Goal: Information Seeking & Learning: Find specific fact

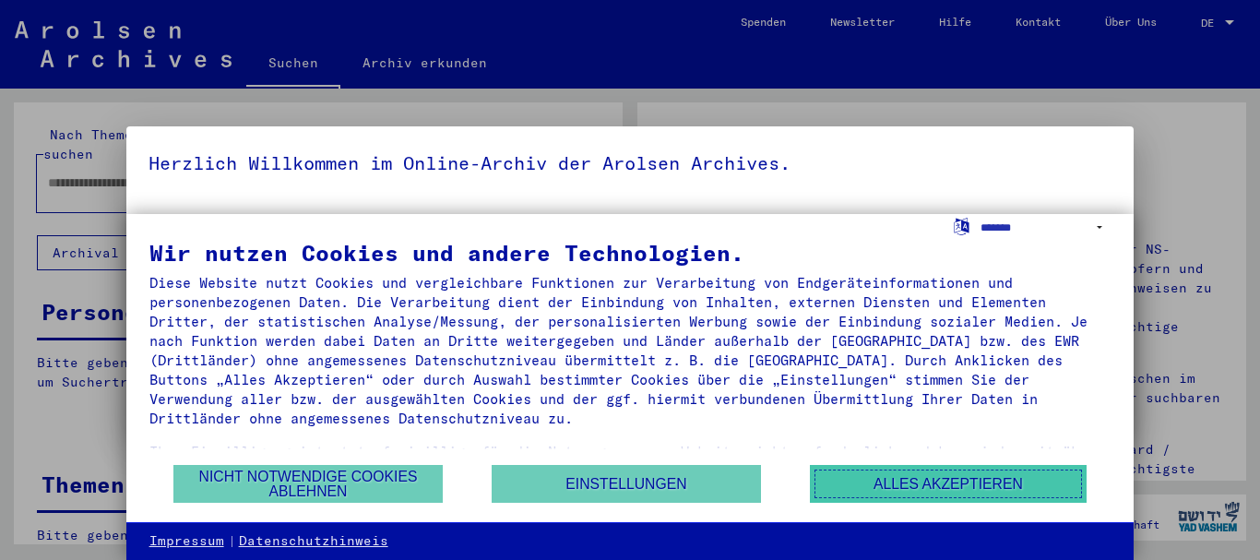
click at [930, 479] on button "Alles akzeptieren" at bounding box center [948, 484] width 277 height 38
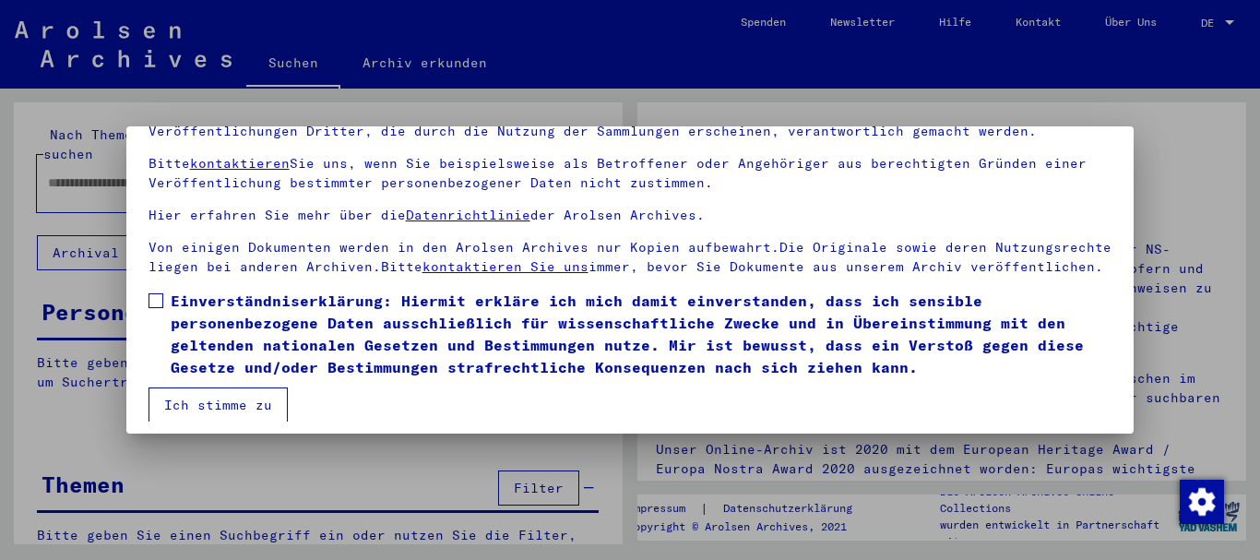
scroll to position [149, 0]
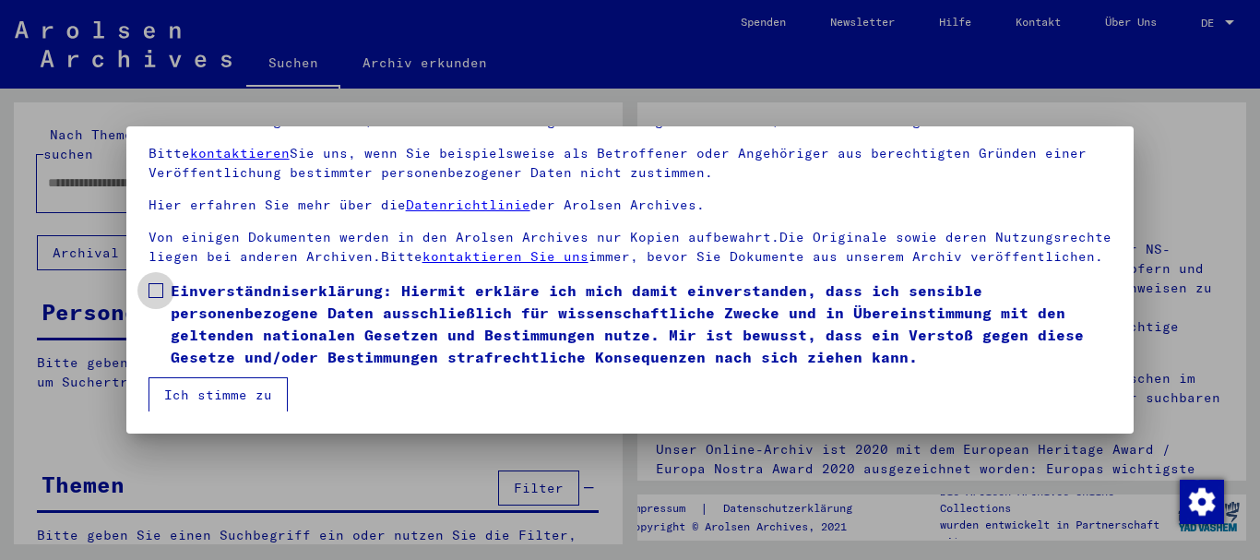
click at [149, 283] on span at bounding box center [156, 290] width 15 height 15
click at [213, 383] on button "Ich stimme zu" at bounding box center [218, 394] width 139 height 35
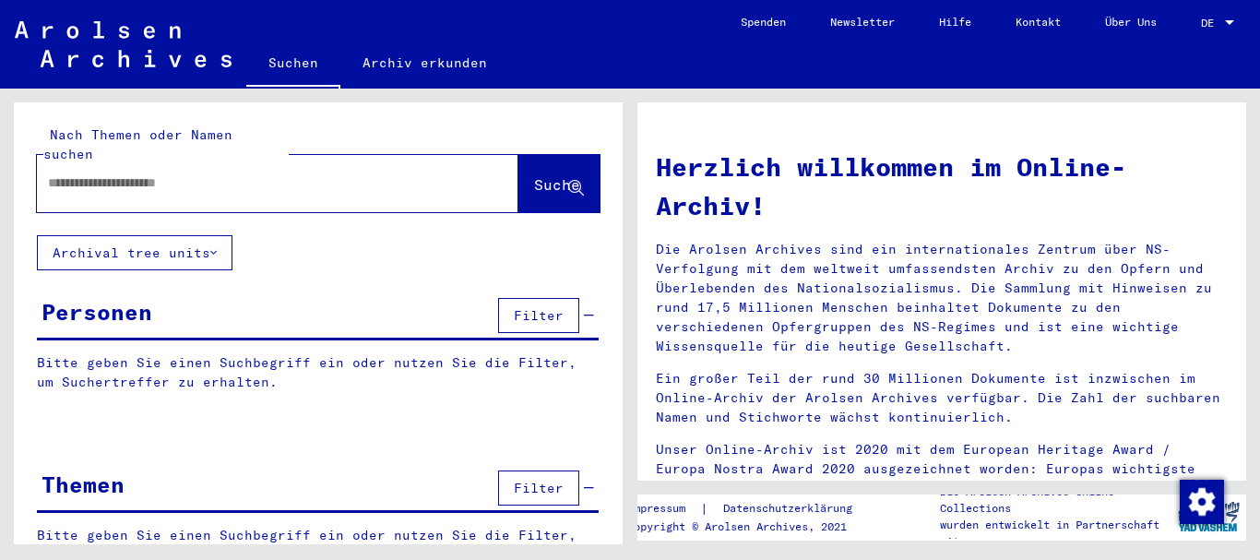
click at [308, 173] on input "text" at bounding box center [255, 182] width 415 height 19
click at [48, 173] on input "********" at bounding box center [255, 182] width 415 height 19
click at [521, 155] on button "Suche" at bounding box center [558, 183] width 81 height 57
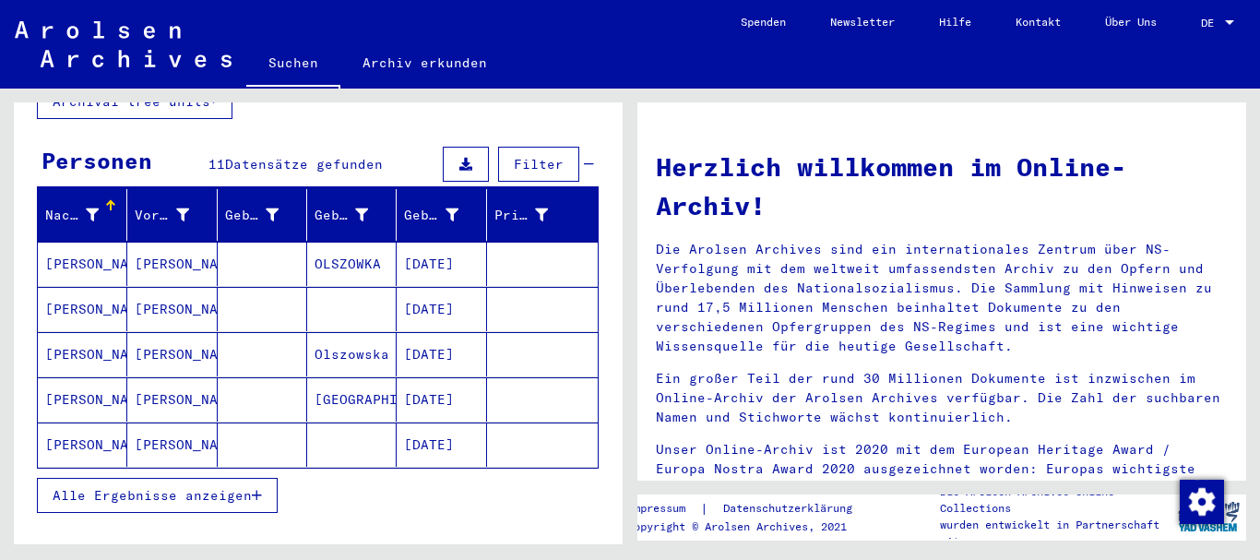
scroll to position [184, 0]
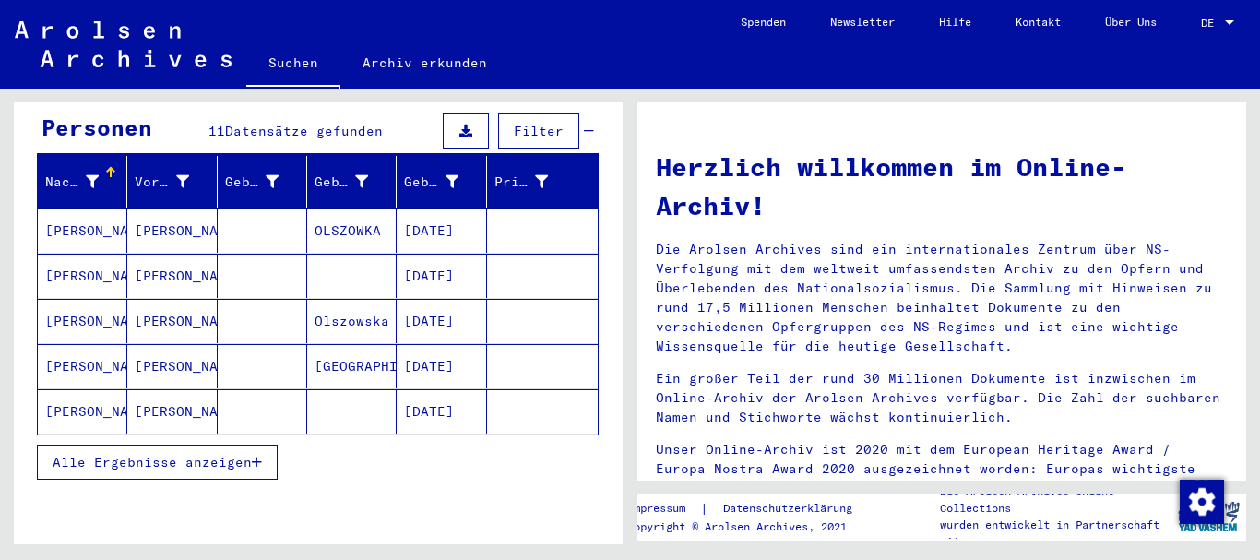
click at [80, 208] on mat-cell "[PERSON_NAME]" at bounding box center [82, 230] width 89 height 44
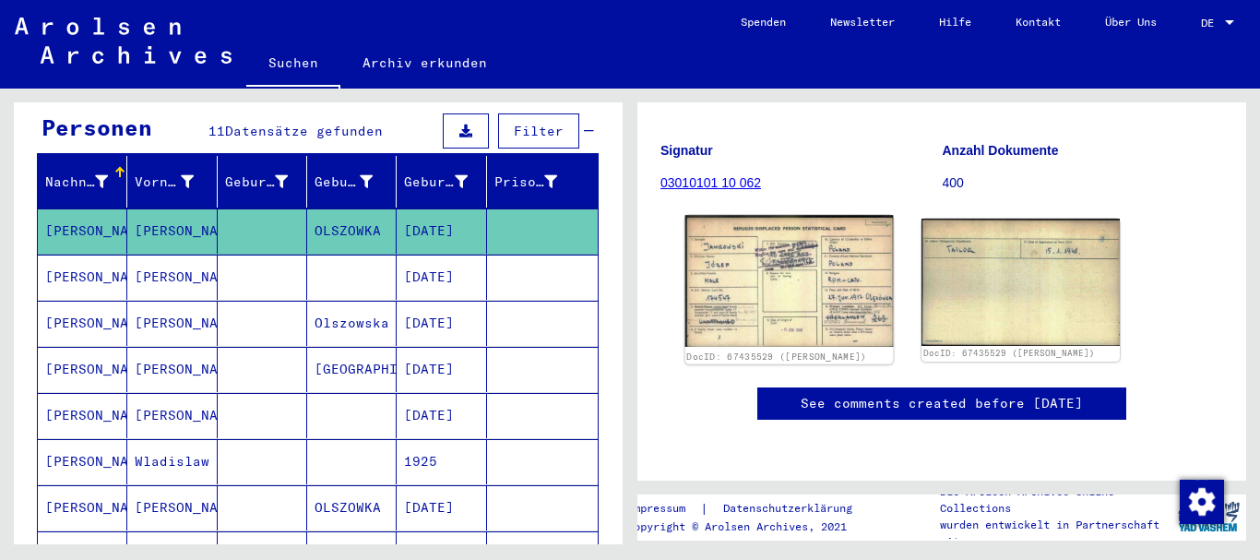
scroll to position [369, 0]
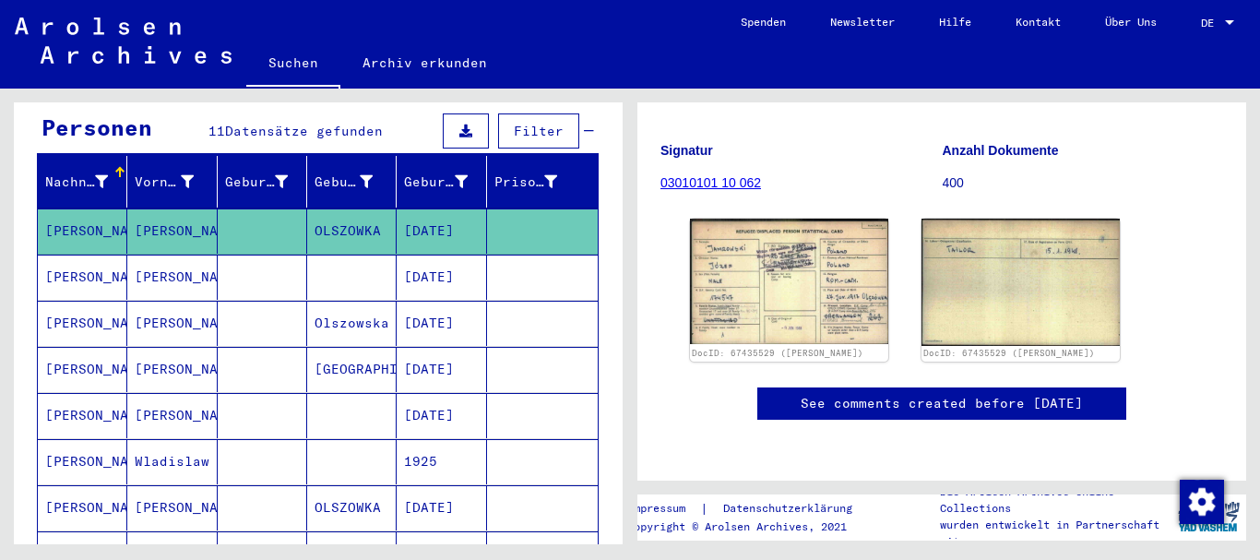
click at [165, 256] on mat-cell "[PERSON_NAME]" at bounding box center [171, 277] width 89 height 45
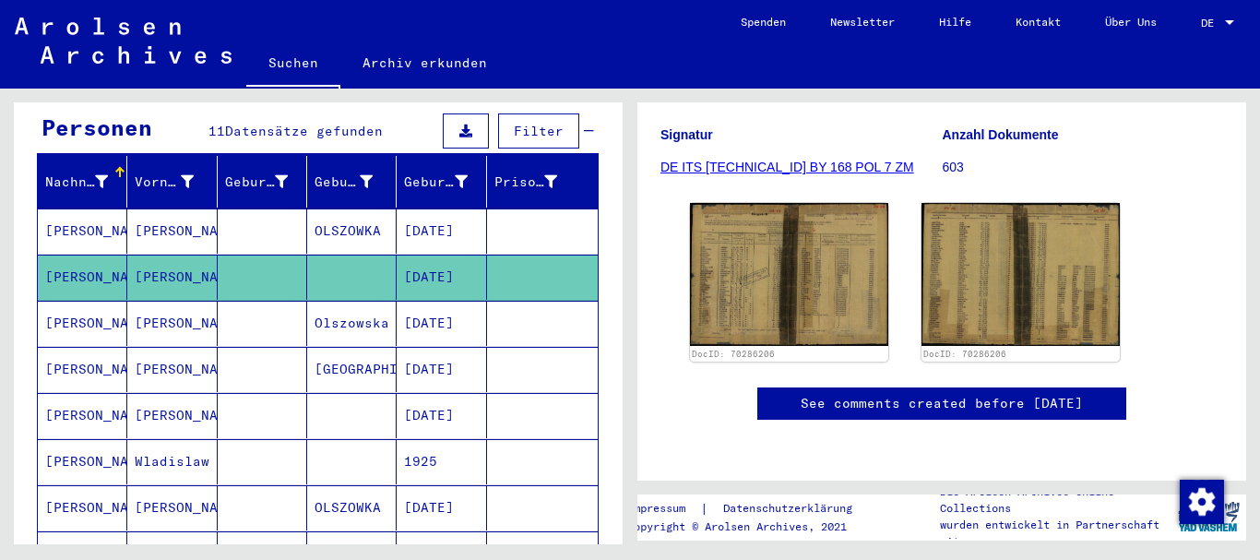
scroll to position [553, 0]
click at [96, 302] on mat-cell "[PERSON_NAME]" at bounding box center [82, 323] width 89 height 45
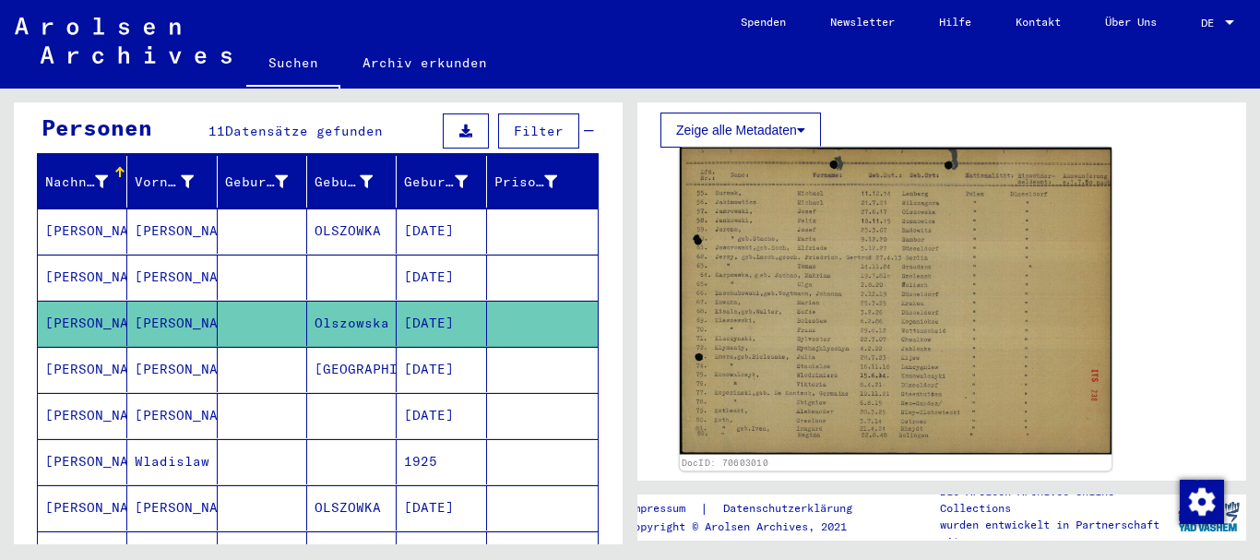
scroll to position [277, 0]
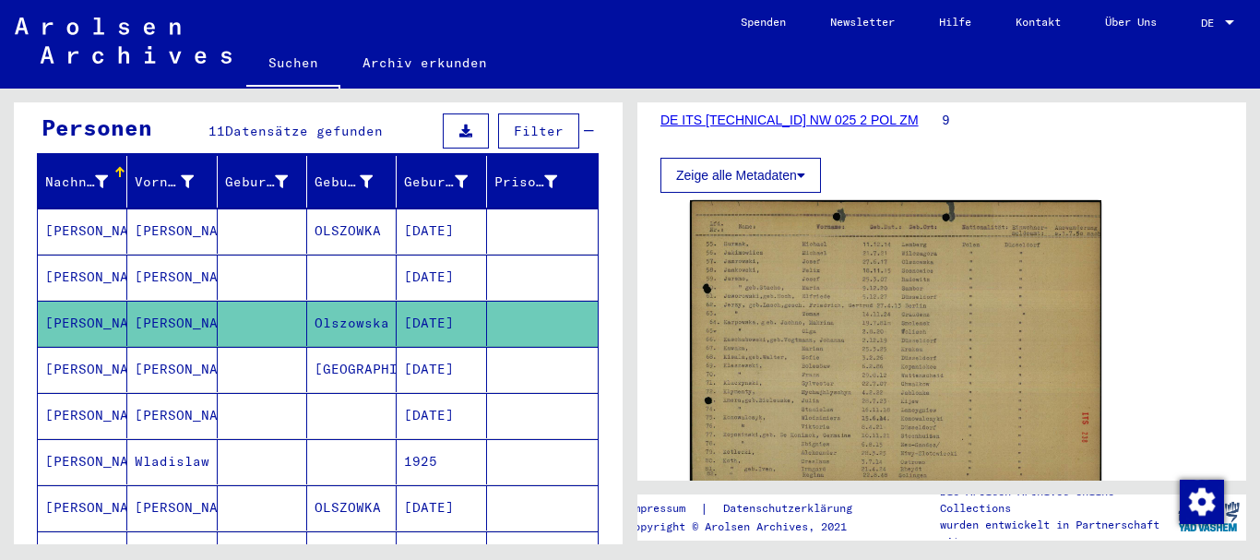
click at [133, 347] on mat-cell "[PERSON_NAME]" at bounding box center [171, 369] width 89 height 45
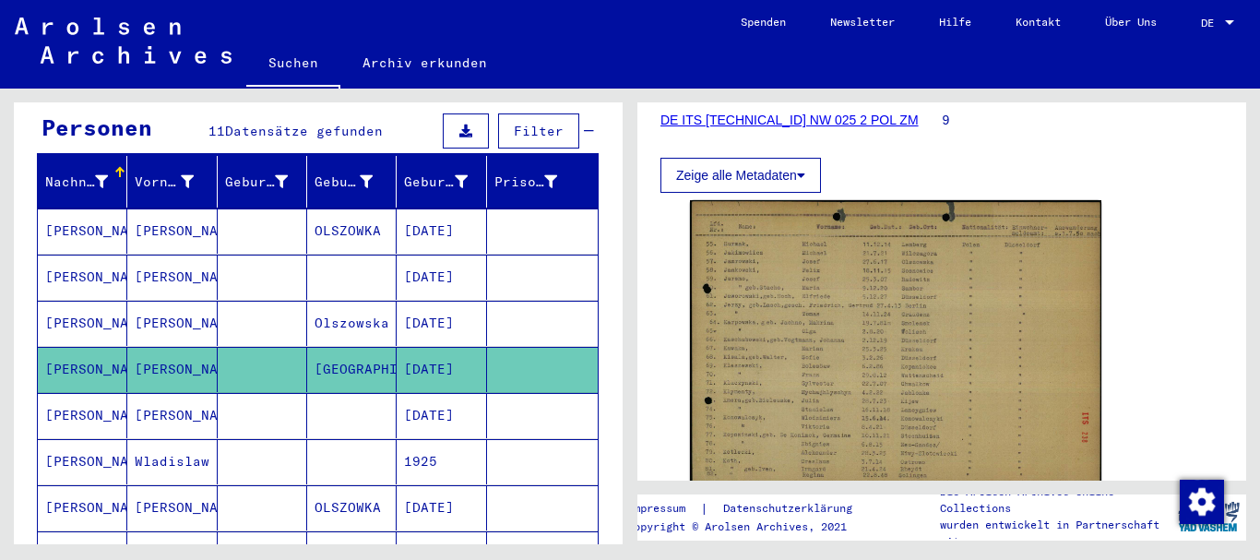
click at [102, 347] on mat-cell "[PERSON_NAME]" at bounding box center [82, 369] width 89 height 45
click at [92, 303] on mat-cell "[PERSON_NAME]" at bounding box center [82, 323] width 89 height 45
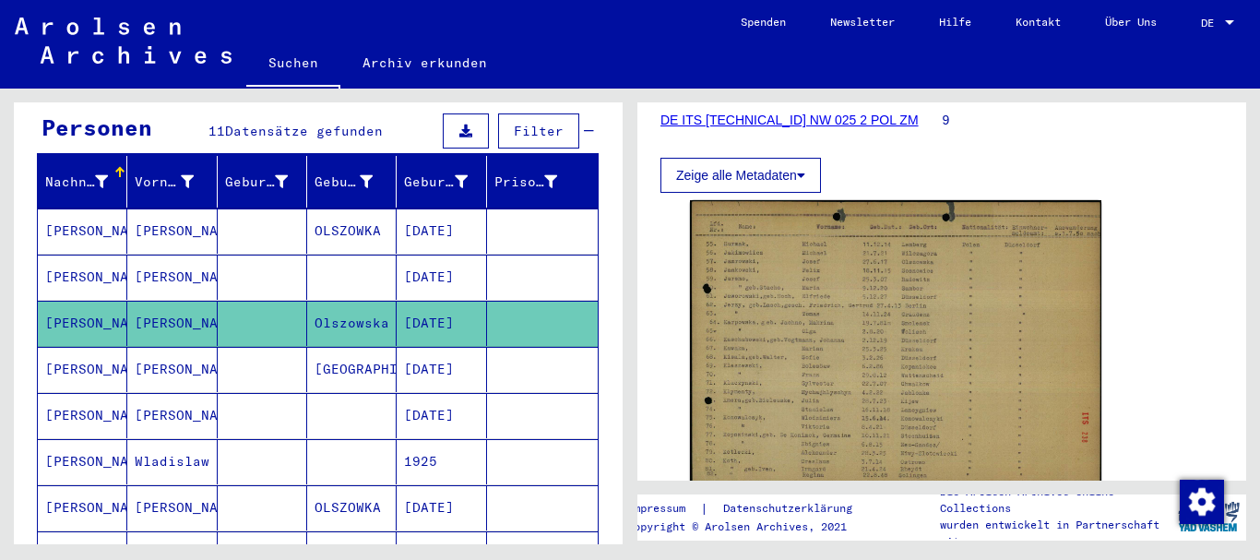
click at [92, 303] on mat-cell "[PERSON_NAME]" at bounding box center [82, 323] width 89 height 45
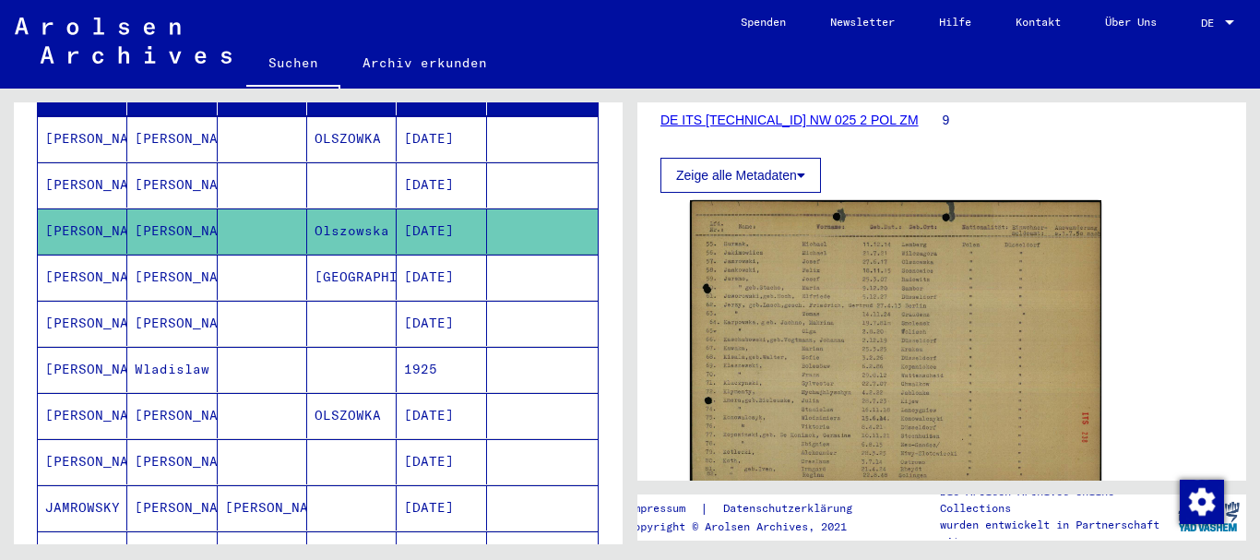
click at [91, 265] on mat-cell "[PERSON_NAME]" at bounding box center [82, 277] width 89 height 45
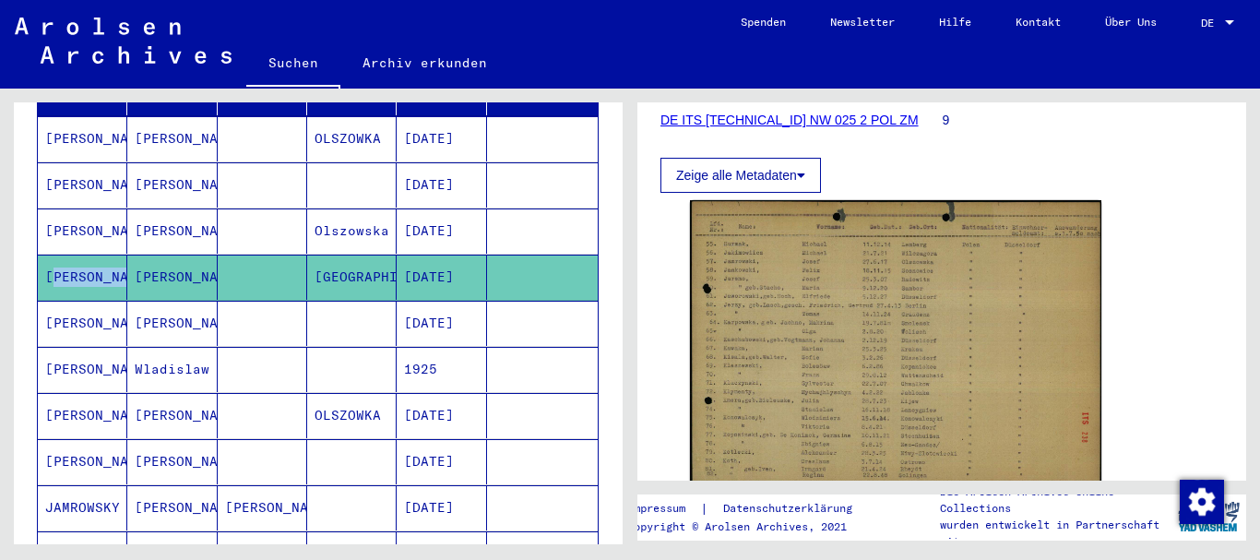
click at [91, 265] on mat-cell "[PERSON_NAME]" at bounding box center [82, 277] width 89 height 45
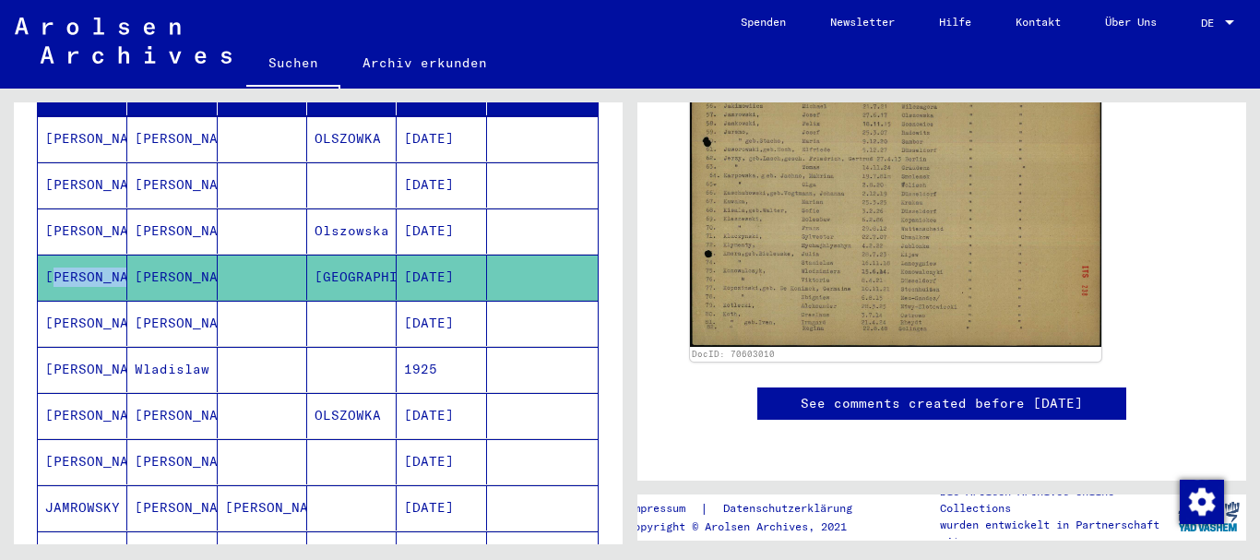
scroll to position [830, 0]
click at [77, 301] on mat-cell "[PERSON_NAME]" at bounding box center [82, 323] width 89 height 45
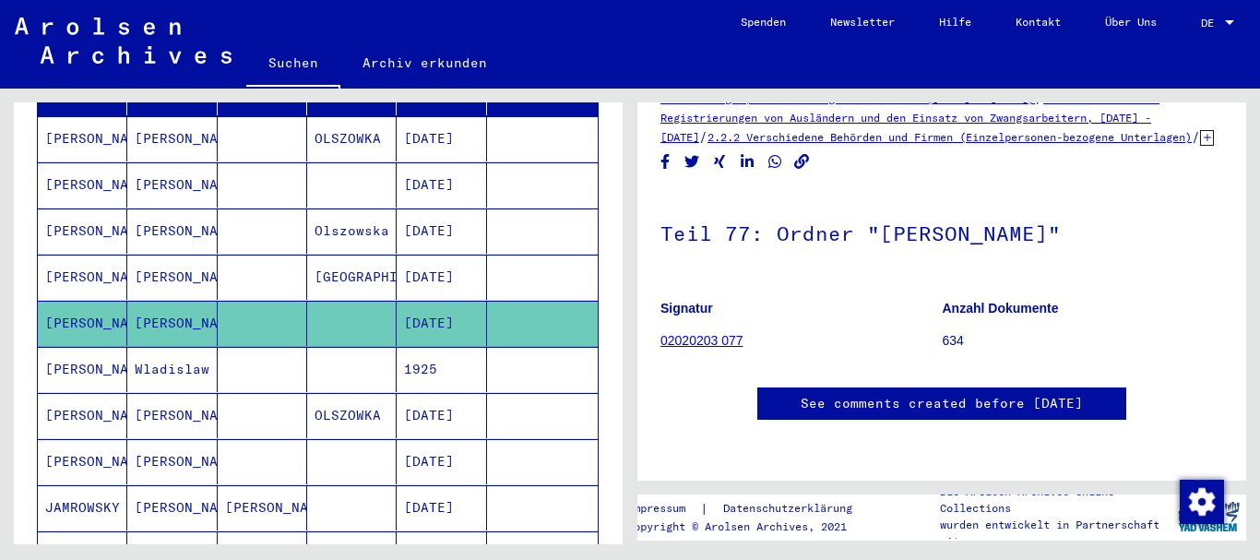
scroll to position [553, 0]
click at [88, 351] on mat-cell "[PERSON_NAME]" at bounding box center [82, 369] width 89 height 45
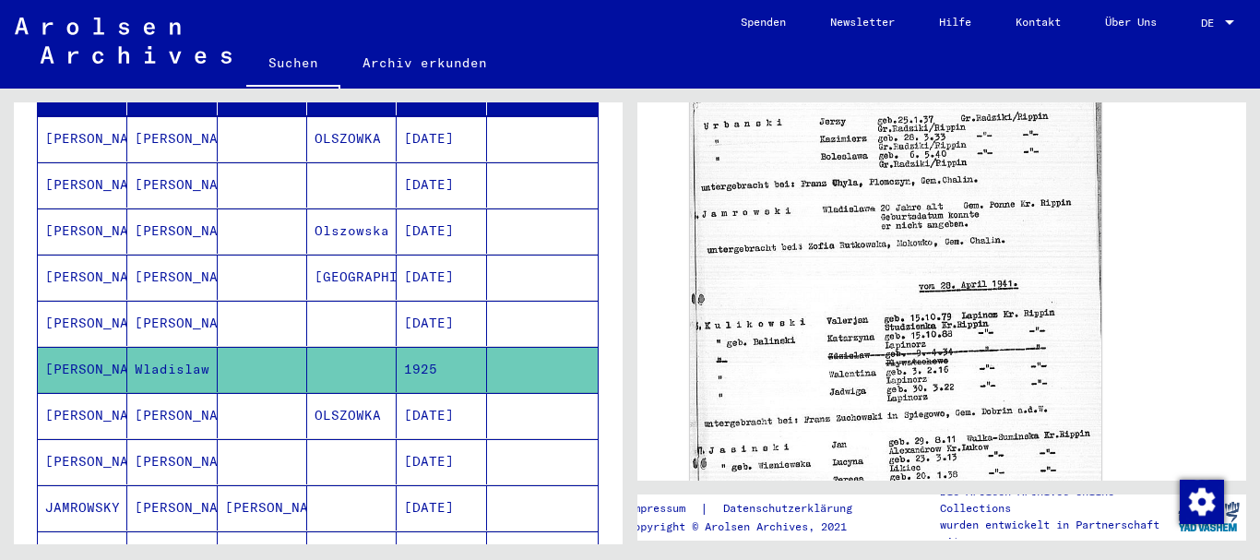
scroll to position [461, 0]
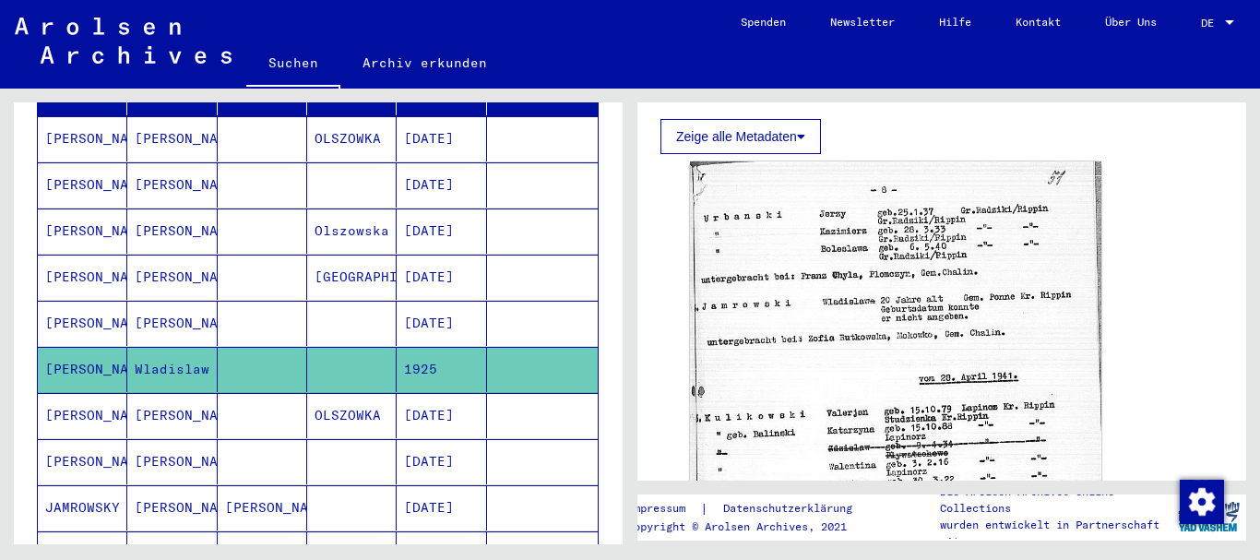
click at [99, 221] on mat-cell "[PERSON_NAME]" at bounding box center [82, 230] width 89 height 45
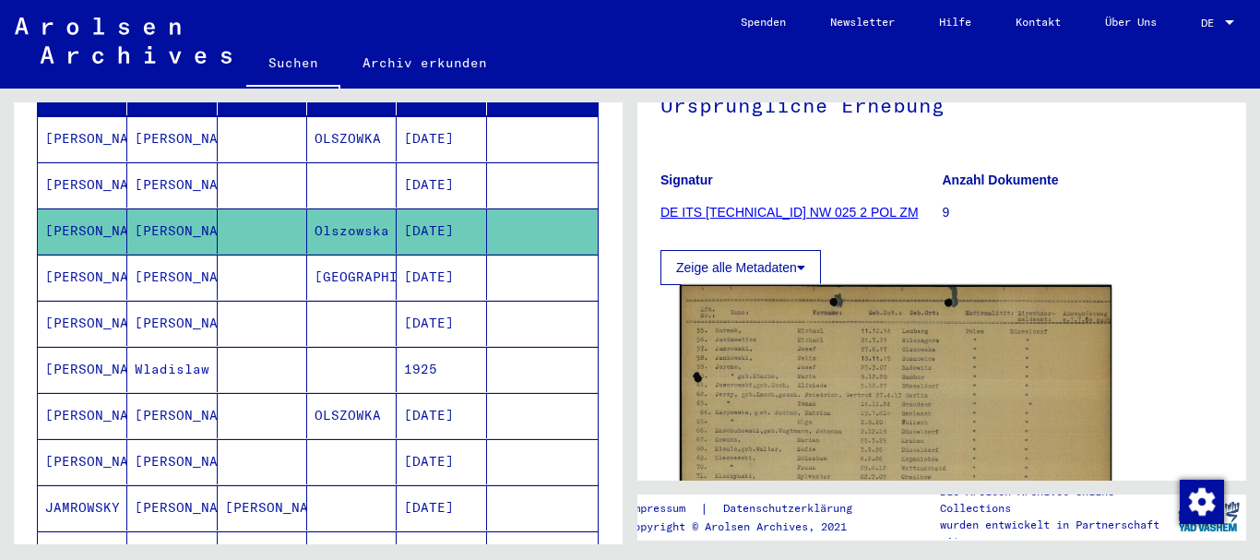
scroll to position [369, 0]
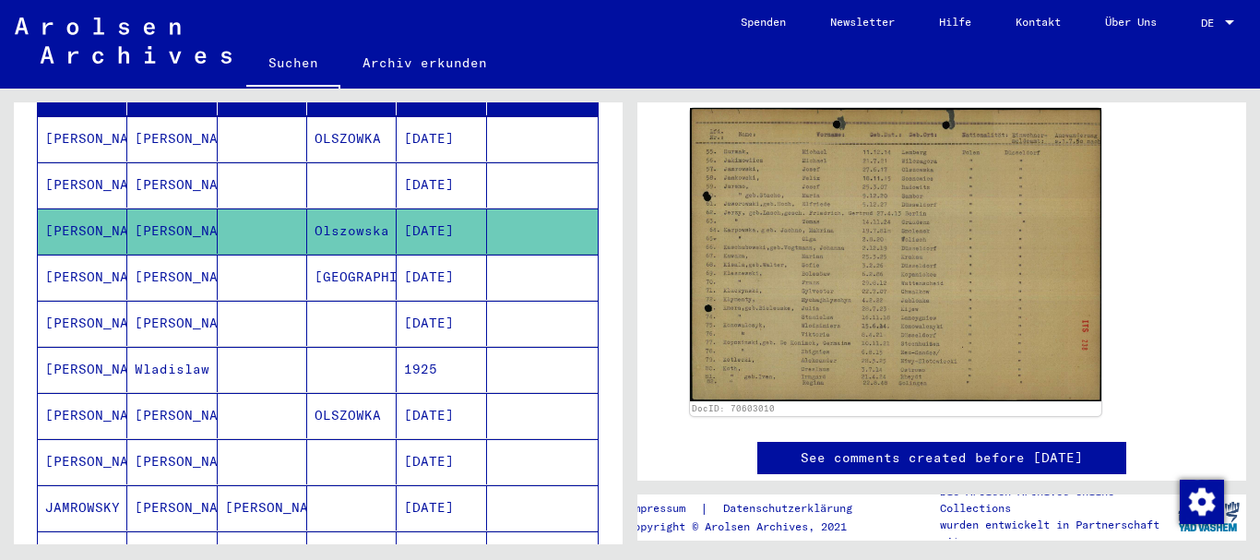
click at [101, 259] on mat-cell "[PERSON_NAME]" at bounding box center [82, 277] width 89 height 45
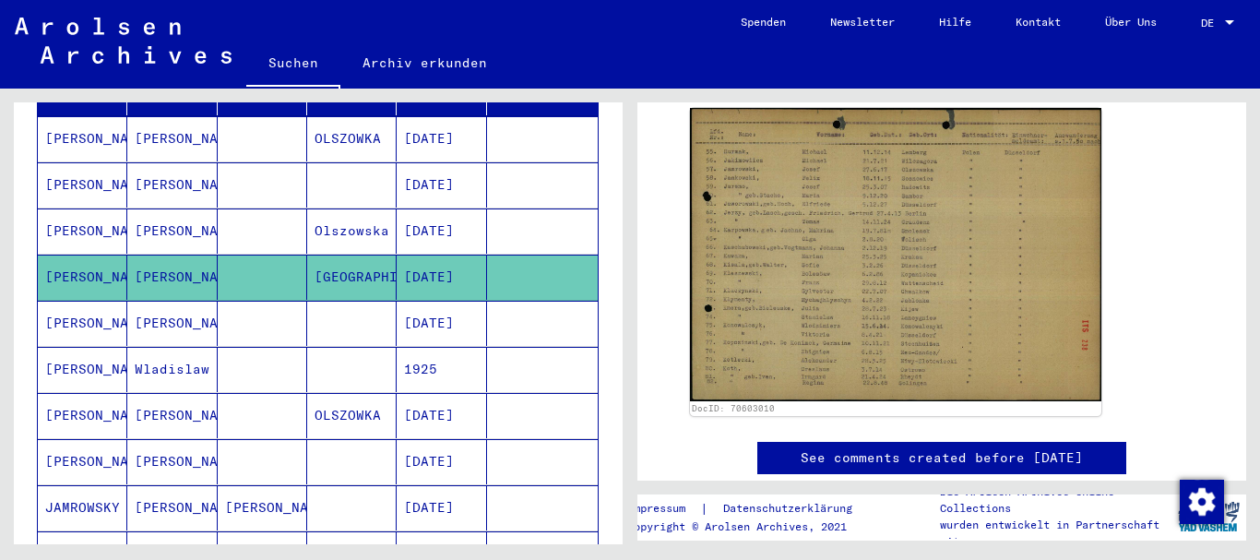
click at [101, 259] on mat-cell "[PERSON_NAME]" at bounding box center [82, 277] width 89 height 45
click at [113, 301] on mat-cell "[PERSON_NAME]" at bounding box center [82, 323] width 89 height 45
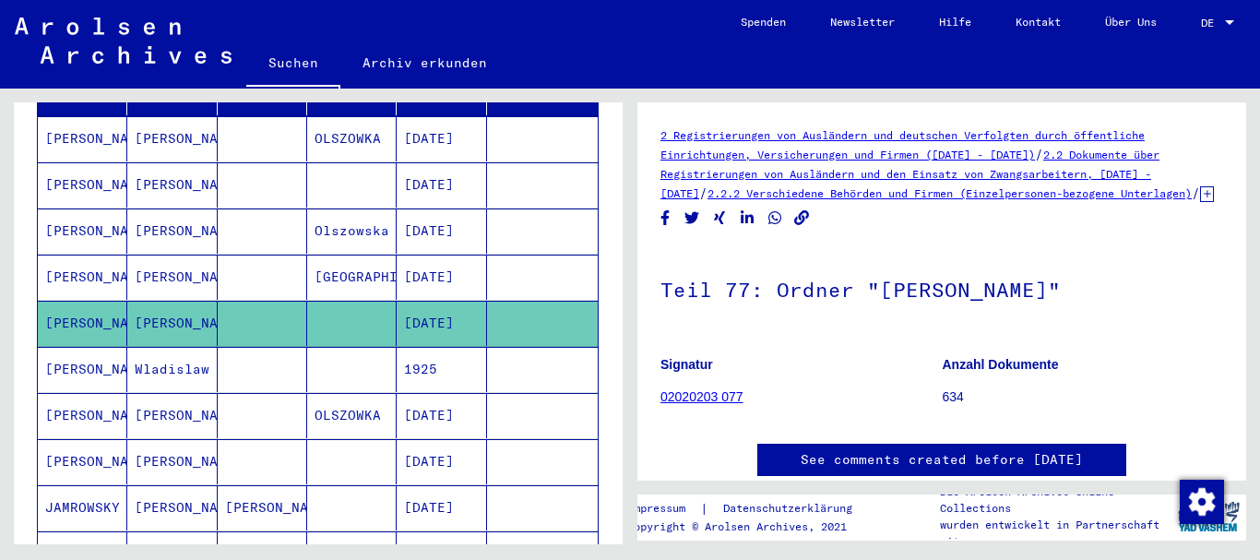
click at [101, 347] on mat-cell "[PERSON_NAME]" at bounding box center [82, 369] width 89 height 45
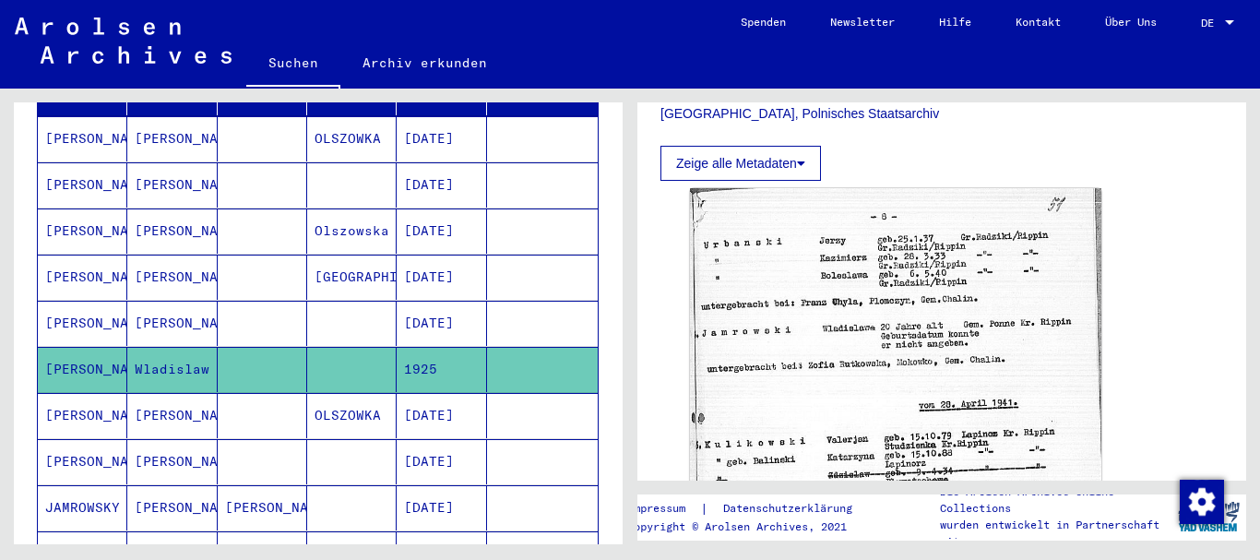
scroll to position [461, 0]
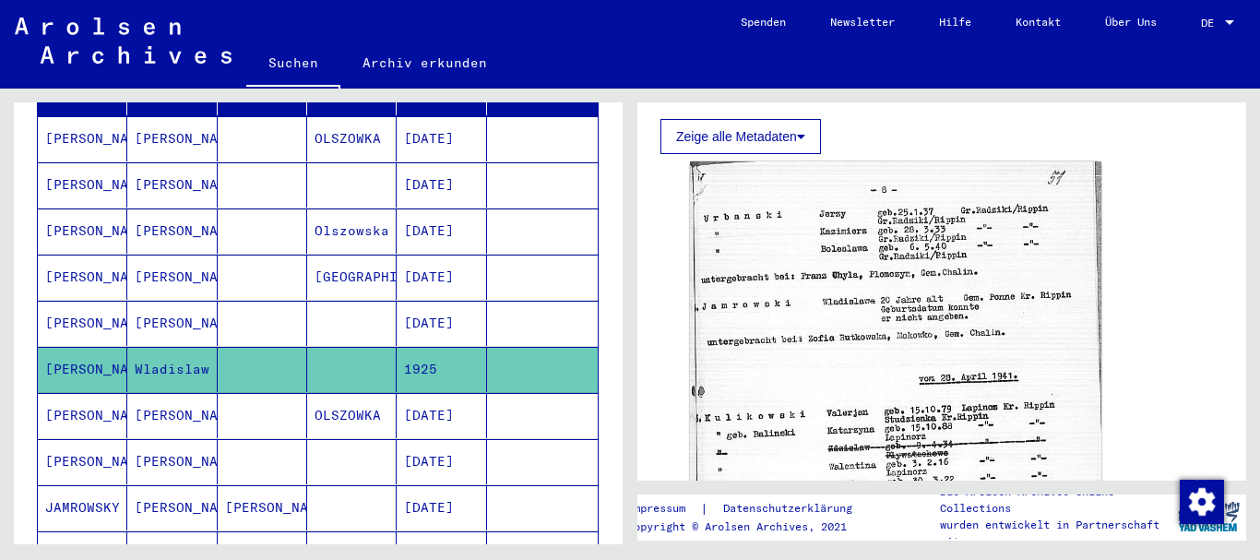
click at [102, 302] on mat-cell "[PERSON_NAME]" at bounding box center [82, 323] width 89 height 45
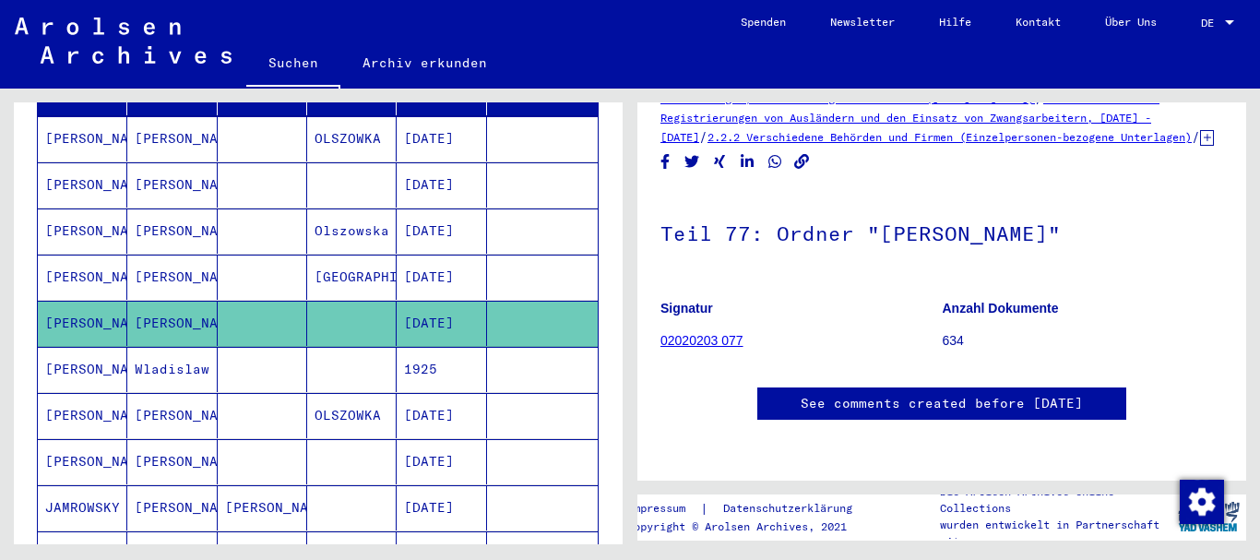
scroll to position [646, 0]
click at [91, 393] on mat-cell "[PERSON_NAME]" at bounding box center [82, 415] width 89 height 45
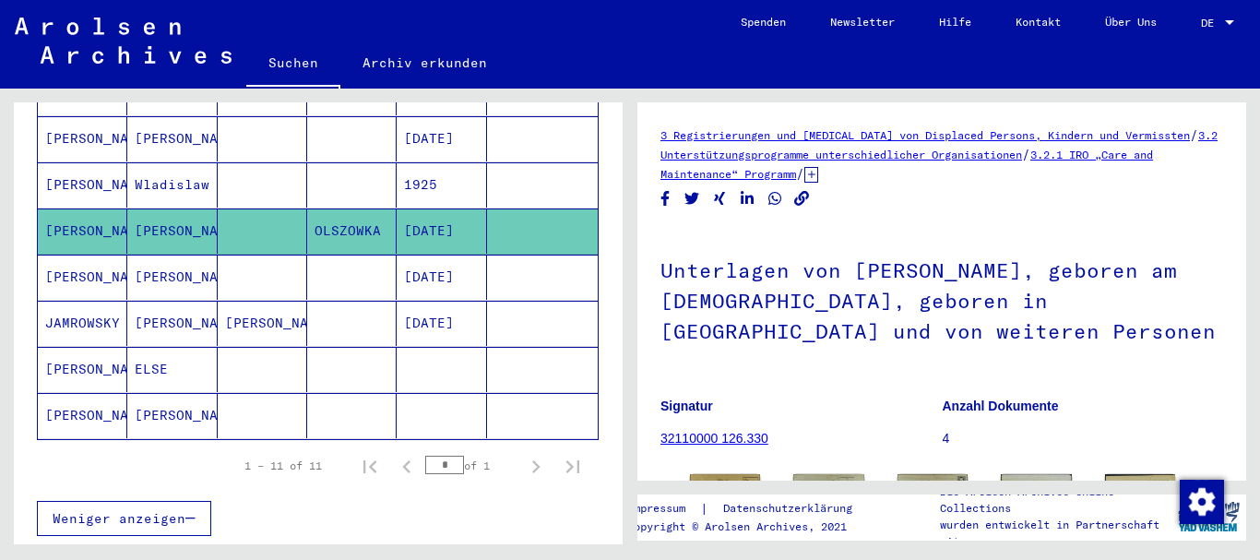
click at [88, 258] on mat-cell "[PERSON_NAME]" at bounding box center [82, 277] width 89 height 45
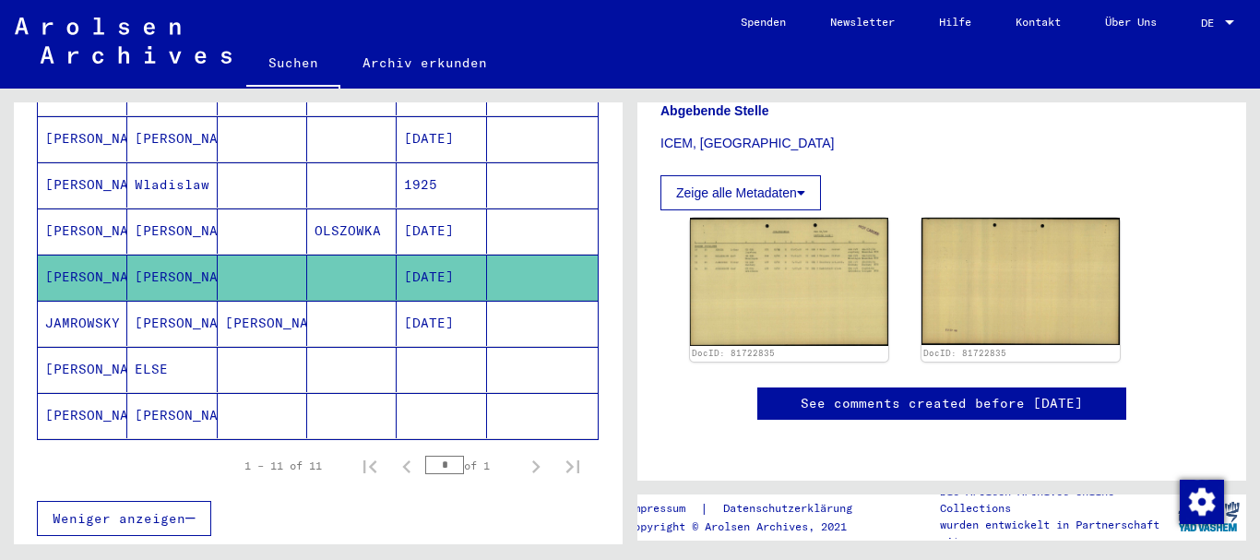
click at [102, 301] on mat-cell "JAMROWSKY" at bounding box center [82, 323] width 89 height 45
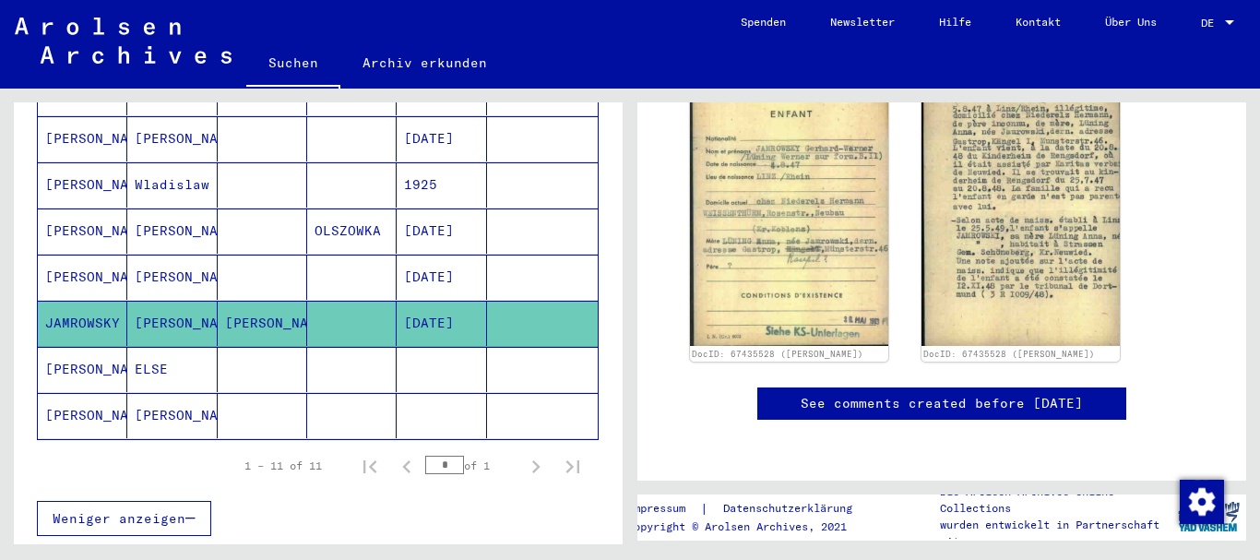
scroll to position [646, 0]
click at [99, 347] on mat-cell "[PERSON_NAME]" at bounding box center [82, 369] width 89 height 45
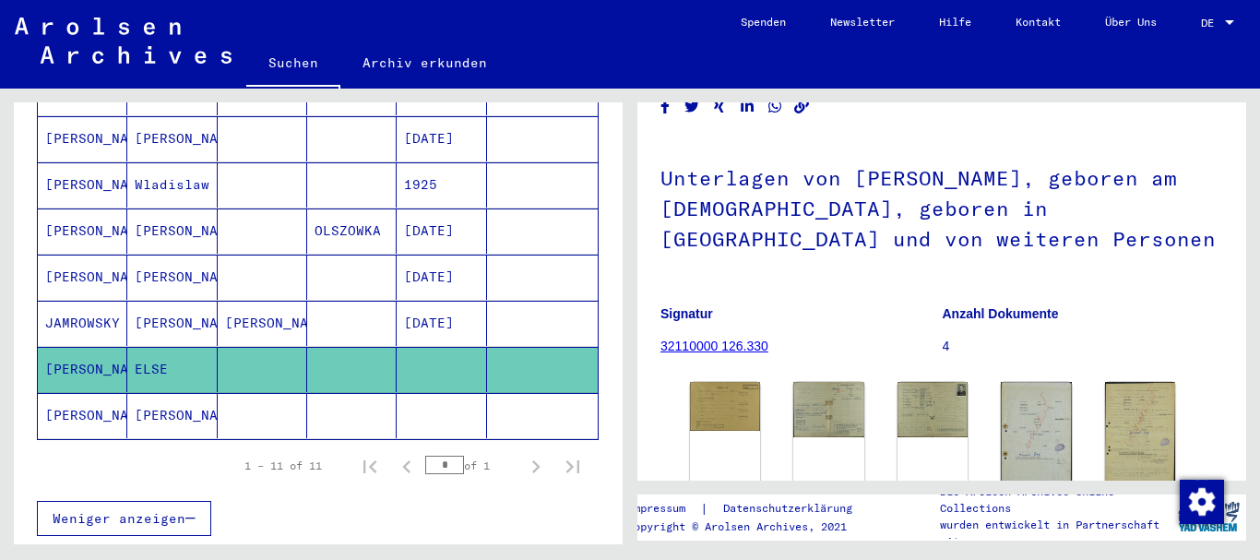
click at [113, 393] on mat-cell "[PERSON_NAME]" at bounding box center [82, 415] width 89 height 45
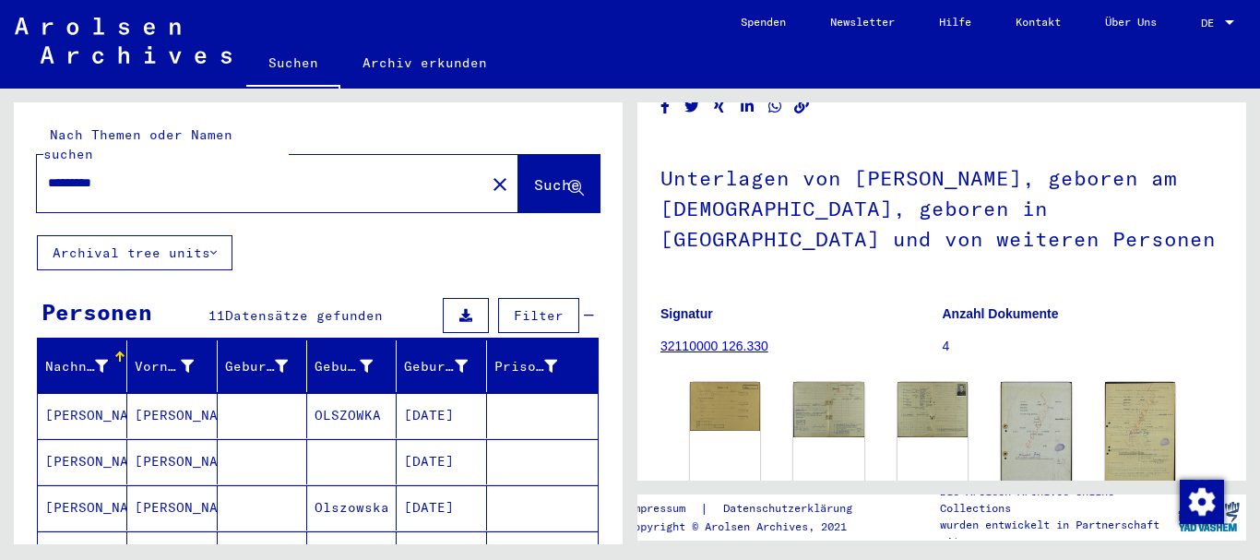
click at [156, 173] on input "*********" at bounding box center [261, 182] width 426 height 19
type input "*********"
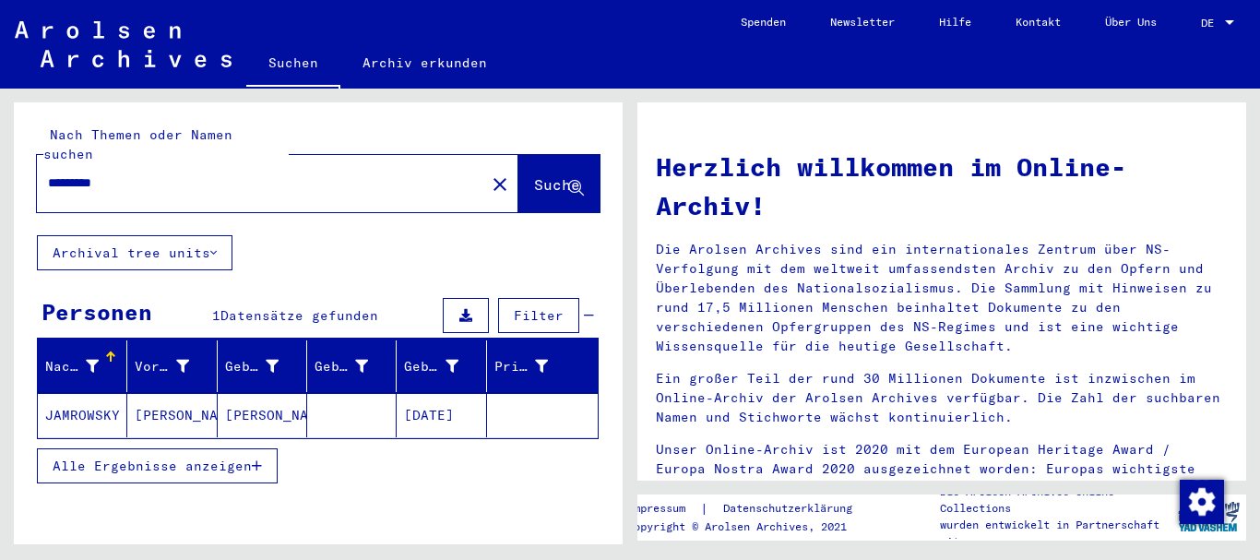
click at [95, 402] on mat-cell "JAMROWSKY" at bounding box center [82, 415] width 89 height 44
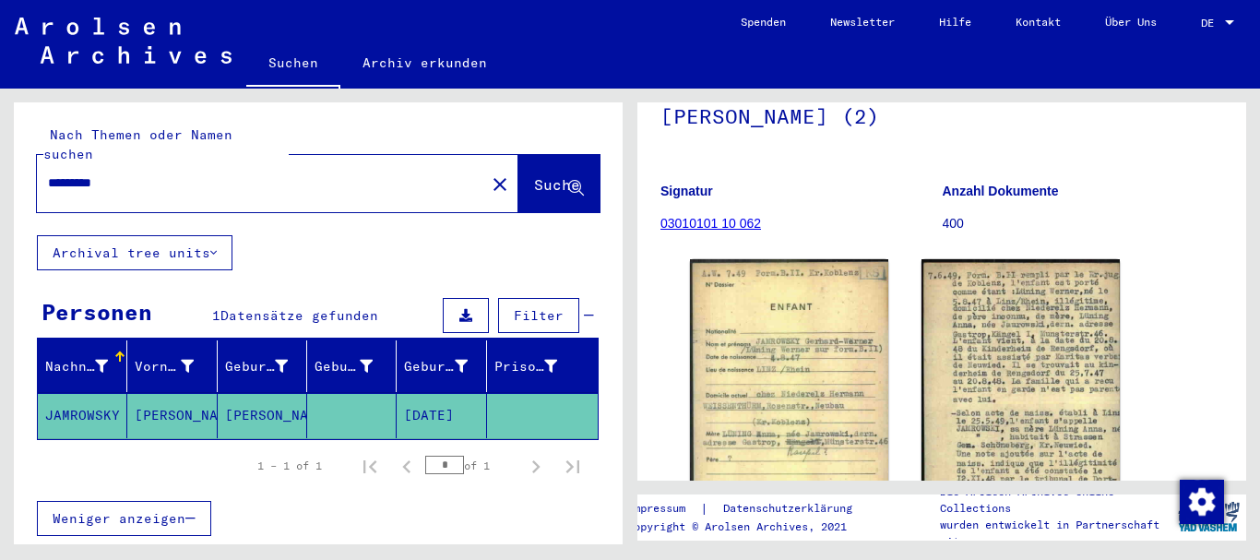
scroll to position [277, 0]
